Goal: Task Accomplishment & Management: Use online tool/utility

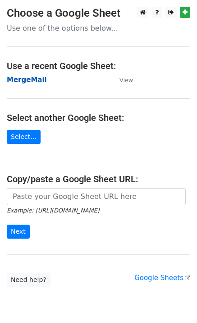
click at [18, 81] on strong "MergeMail" at bounding box center [27, 80] width 40 height 8
click at [32, 84] on strong "MergeMail" at bounding box center [27, 80] width 40 height 8
click at [29, 82] on strong "MergeMail" at bounding box center [27, 80] width 40 height 8
click at [31, 77] on strong "MergeMail" at bounding box center [27, 80] width 40 height 8
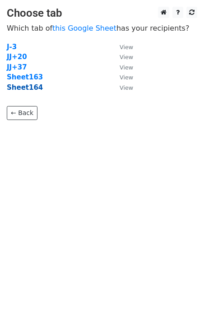
click at [18, 88] on strong "Sheet164" at bounding box center [25, 87] width 36 height 8
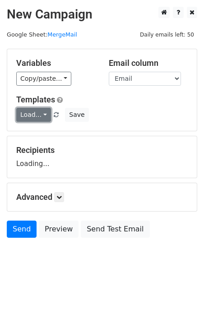
click at [34, 117] on link "Load..." at bounding box center [33, 115] width 35 height 14
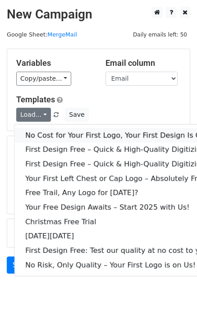
click at [55, 134] on link "No Cost for Your First Logo, Your First Design Is On Us!" at bounding box center [122, 135] width 217 height 14
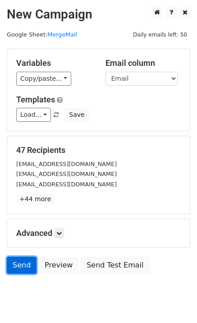
click at [17, 266] on link "Send" at bounding box center [22, 265] width 30 height 17
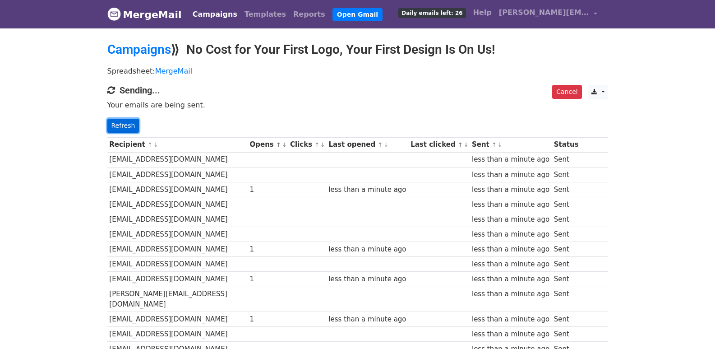
click at [133, 123] on link "Refresh" at bounding box center [123, 126] width 32 height 14
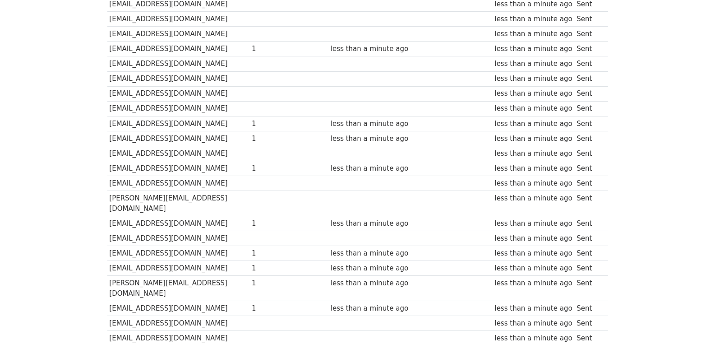
scroll to position [583, 0]
